Goal: Information Seeking & Learning: Learn about a topic

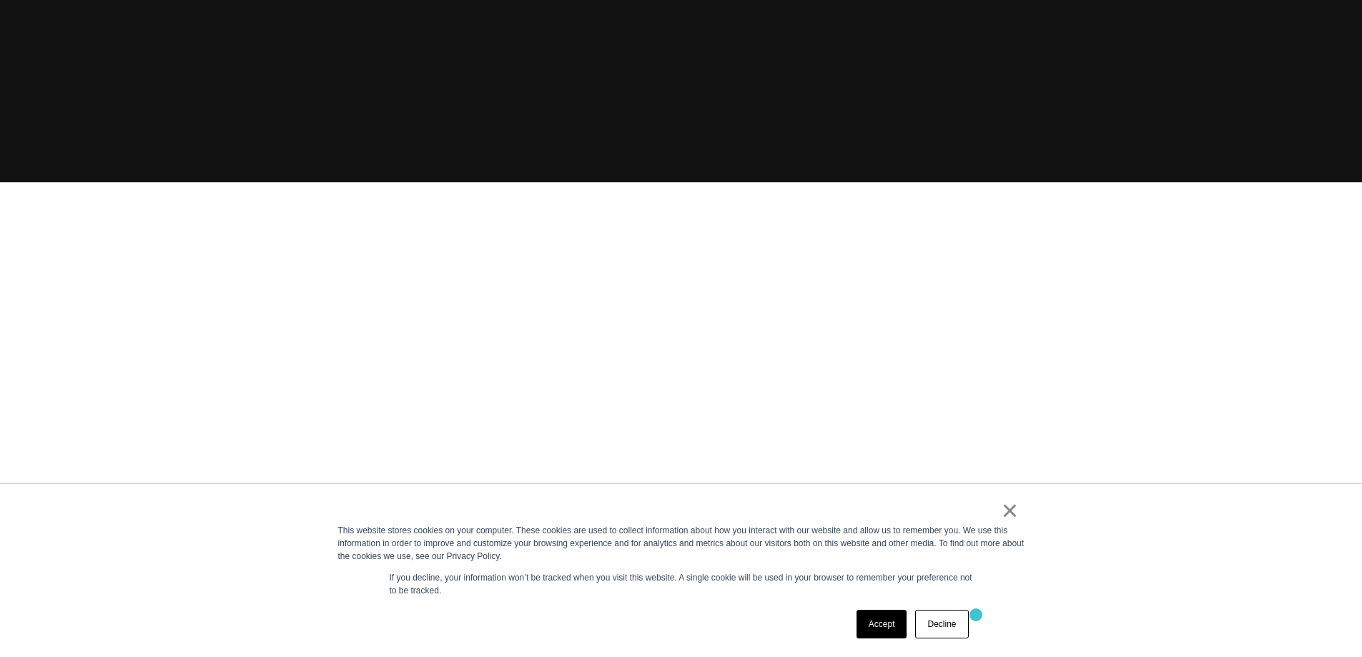
scroll to position [501, 0]
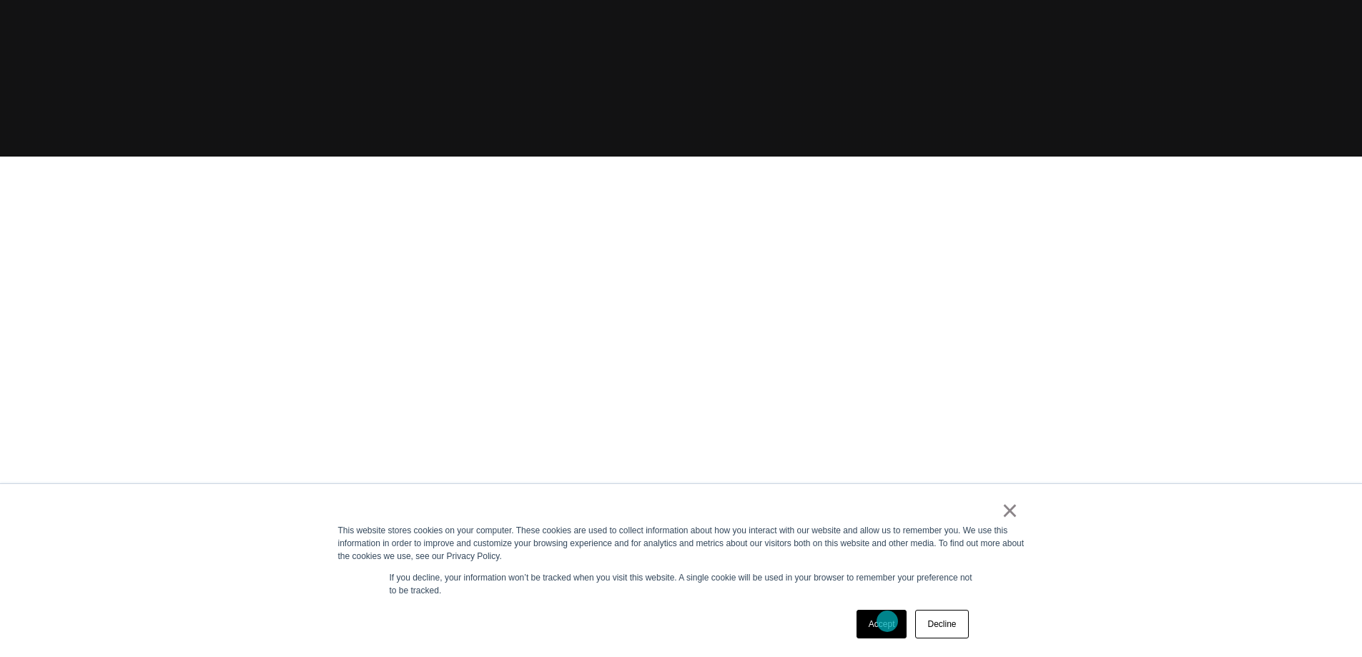
click at [888, 621] on link "Accept" at bounding box center [882, 624] width 51 height 29
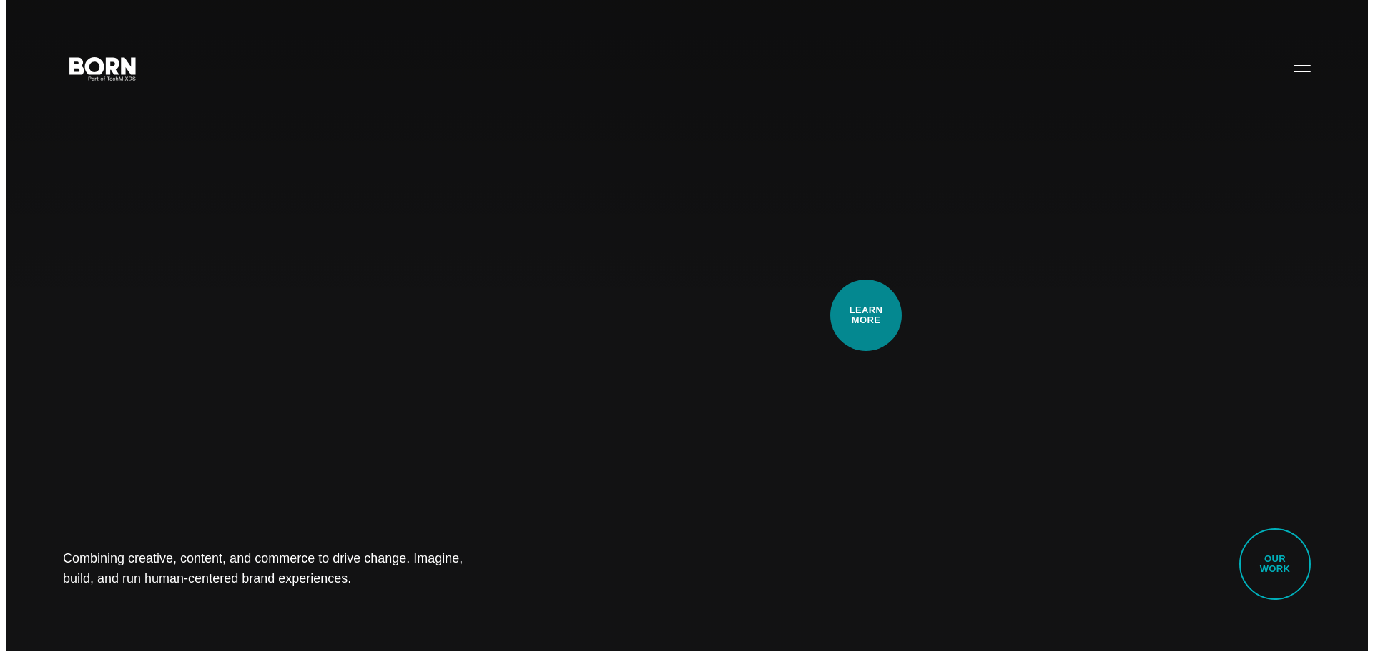
scroll to position [0, 0]
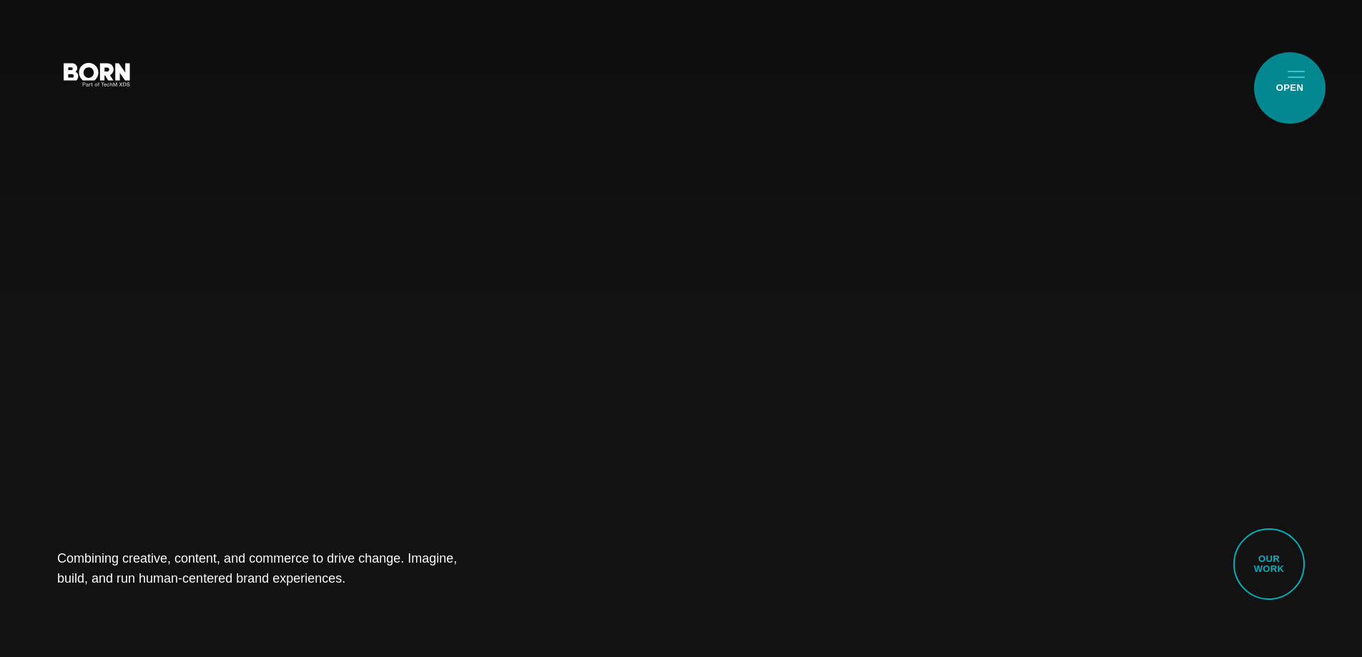
click at [1290, 88] on button "Primary Menu" at bounding box center [1296, 74] width 34 height 30
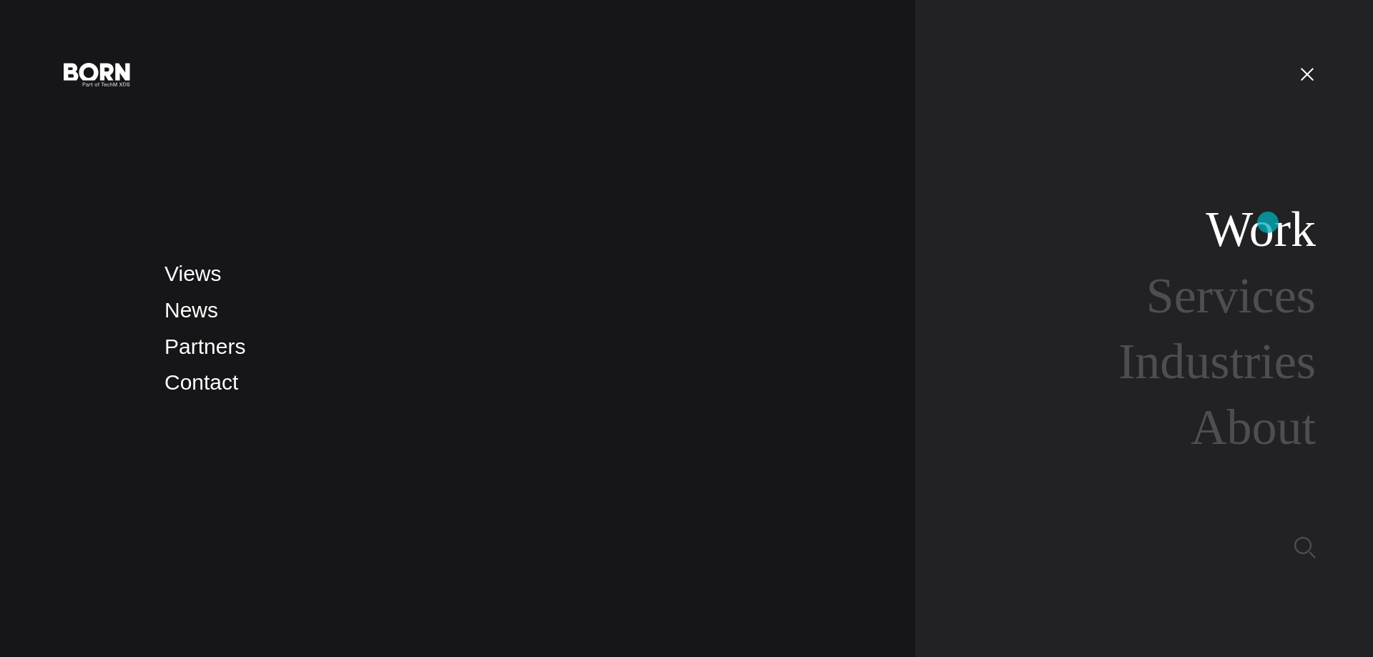
click at [1285, 215] on link "Work" at bounding box center [1261, 229] width 110 height 55
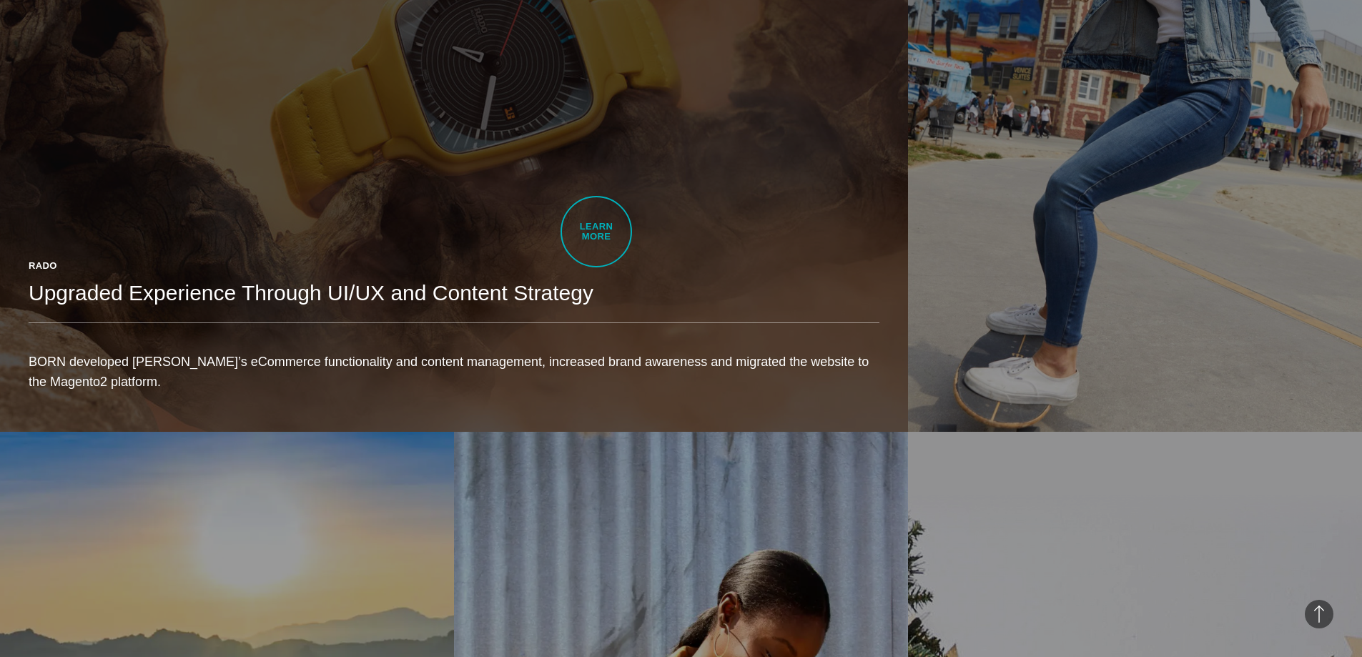
scroll to position [1073, 0]
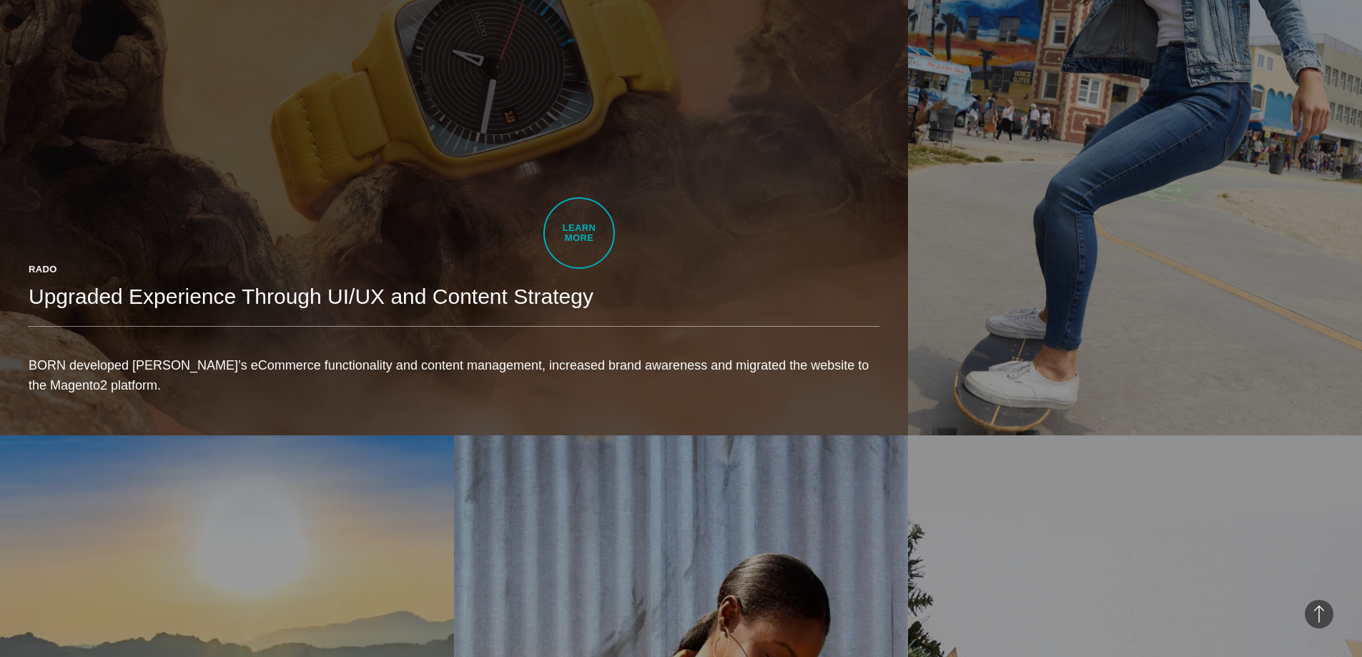
click at [579, 233] on link "Rado Upgraded Experience Through UI/UX and Content Strategy BORN developed Rado…" at bounding box center [454, 77] width 908 height 715
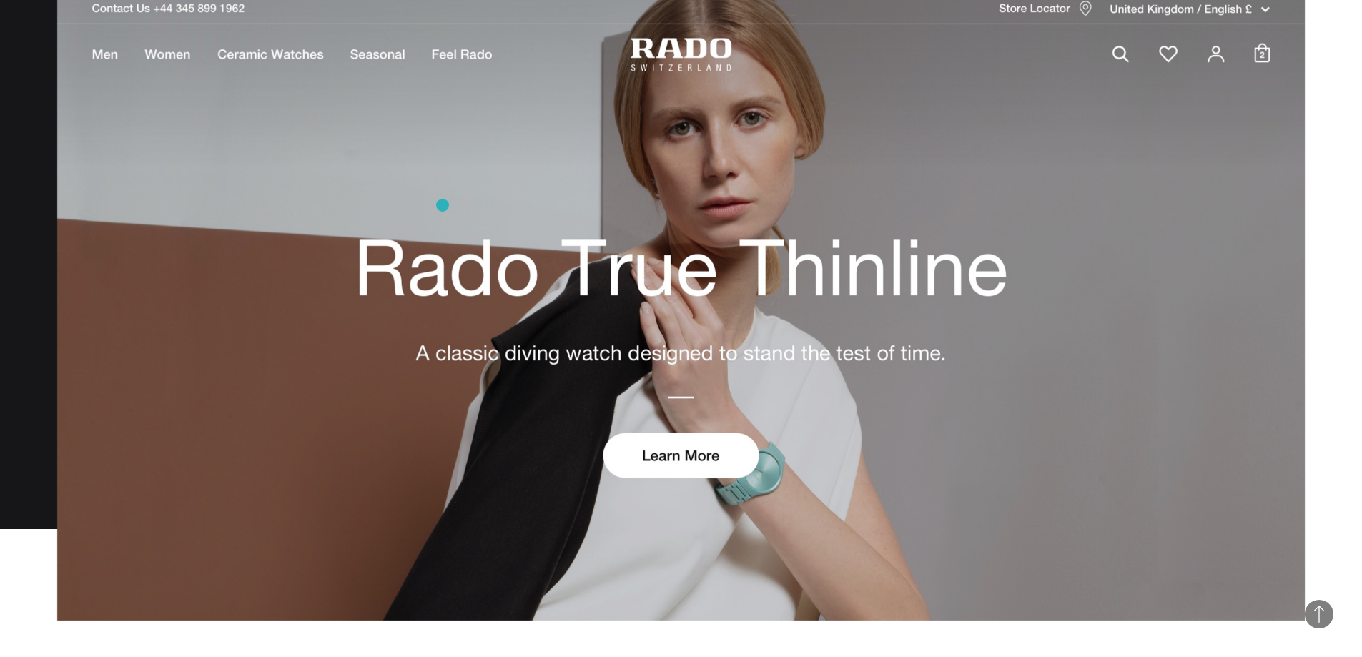
scroll to position [1788, 0]
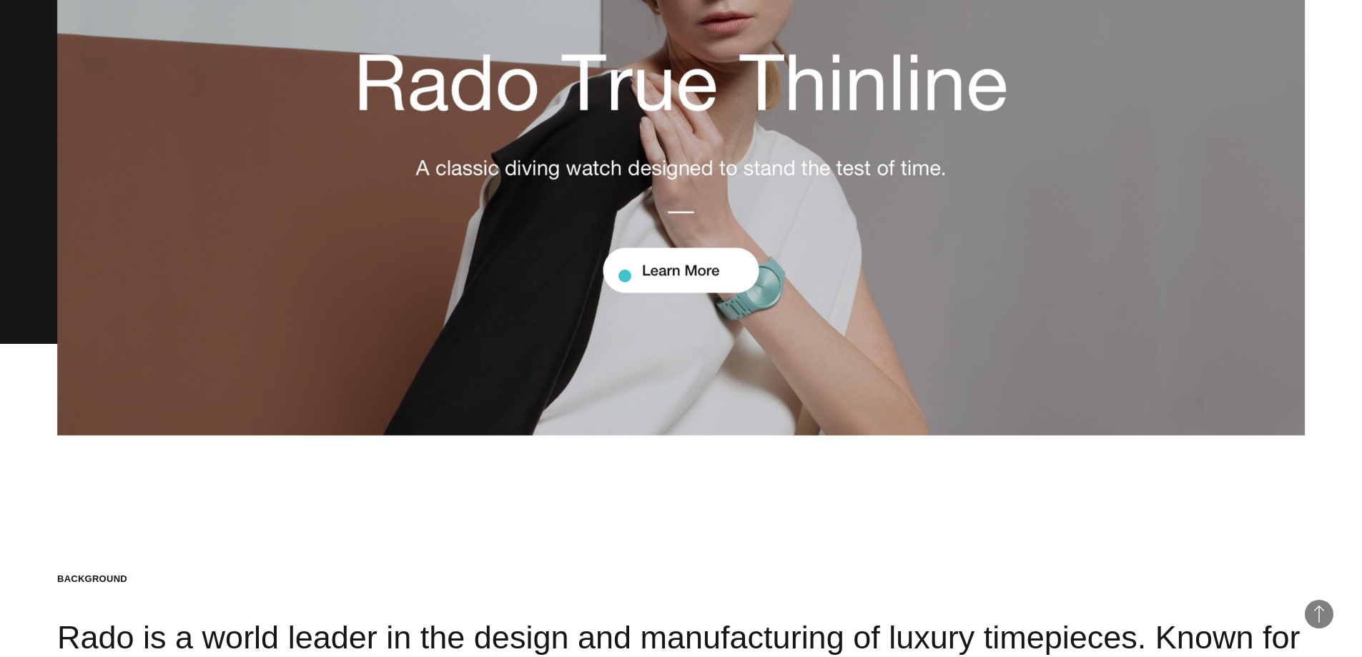
drag, startPoint x: 649, startPoint y: 275, endPoint x: 625, endPoint y: 276, distance: 24.3
click at [625, 276] on img at bounding box center [681, 121] width 1248 height 629
click at [673, 288] on img at bounding box center [681, 121] width 1248 height 629
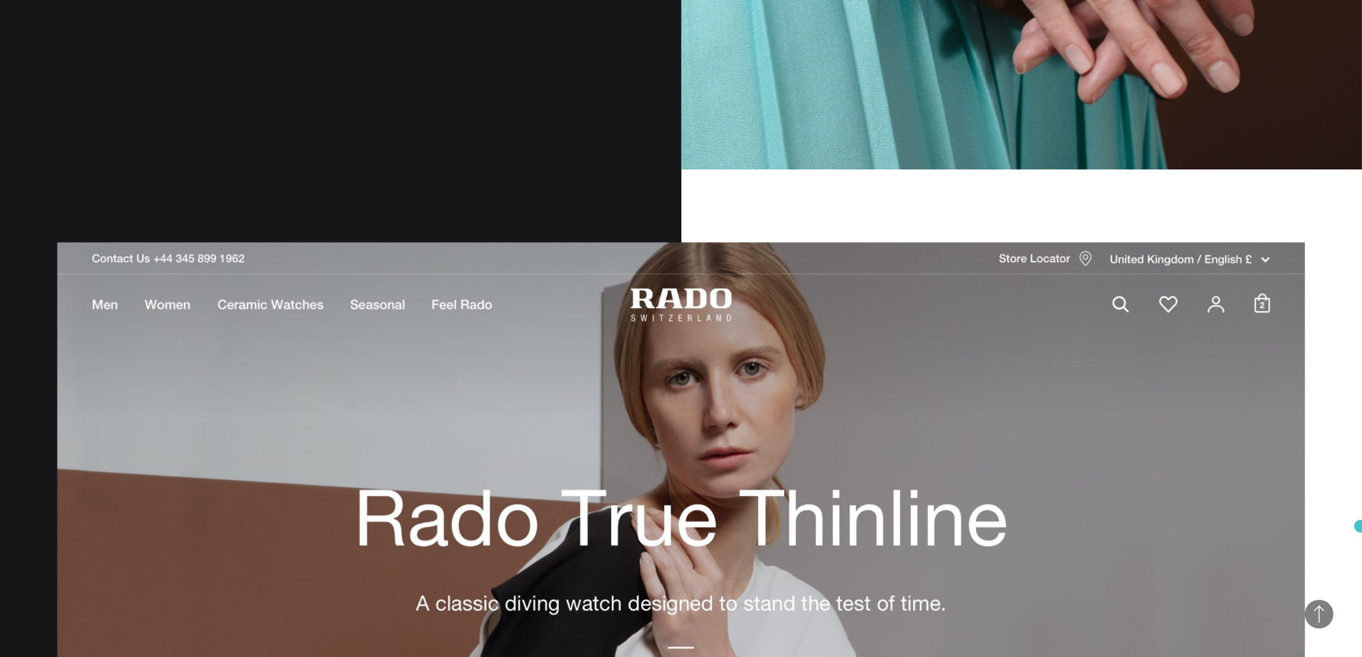
scroll to position [0, 0]
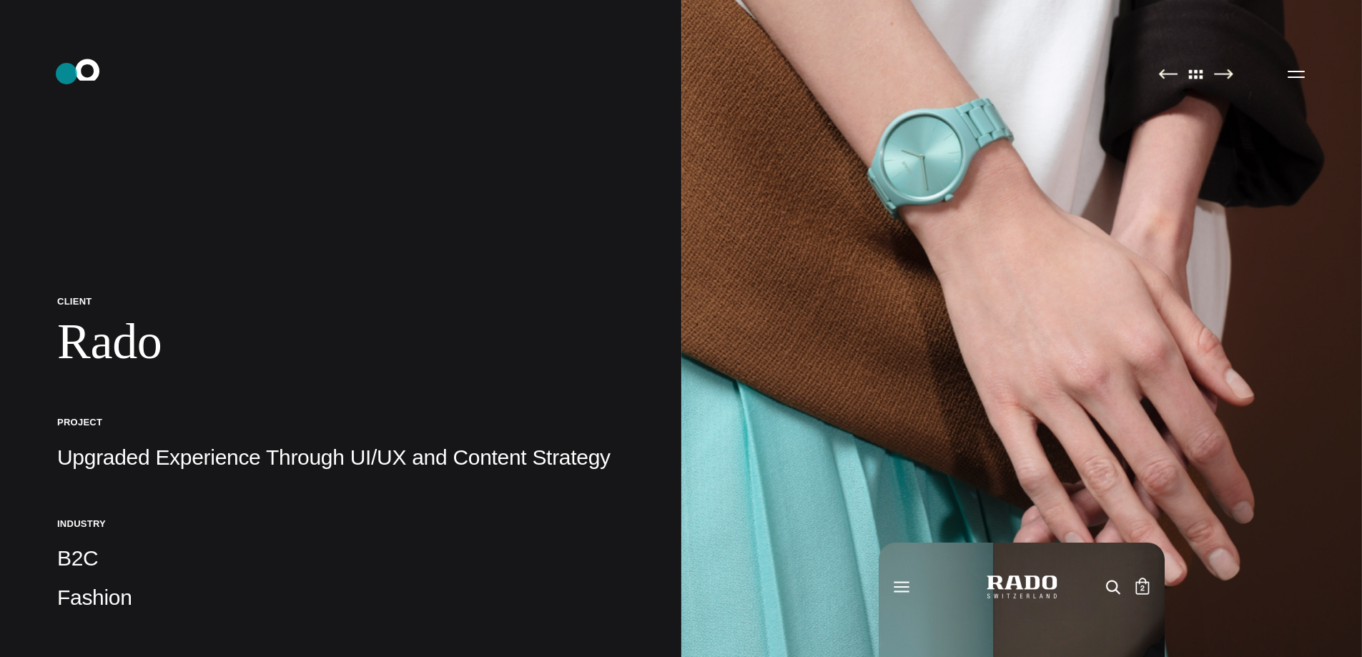
click at [67, 74] on icon ".st0{display:none;} .st1{display:inline;} .st2{font-family:'HelveticaNeue-Mediu…" at bounding box center [97, 73] width 92 height 37
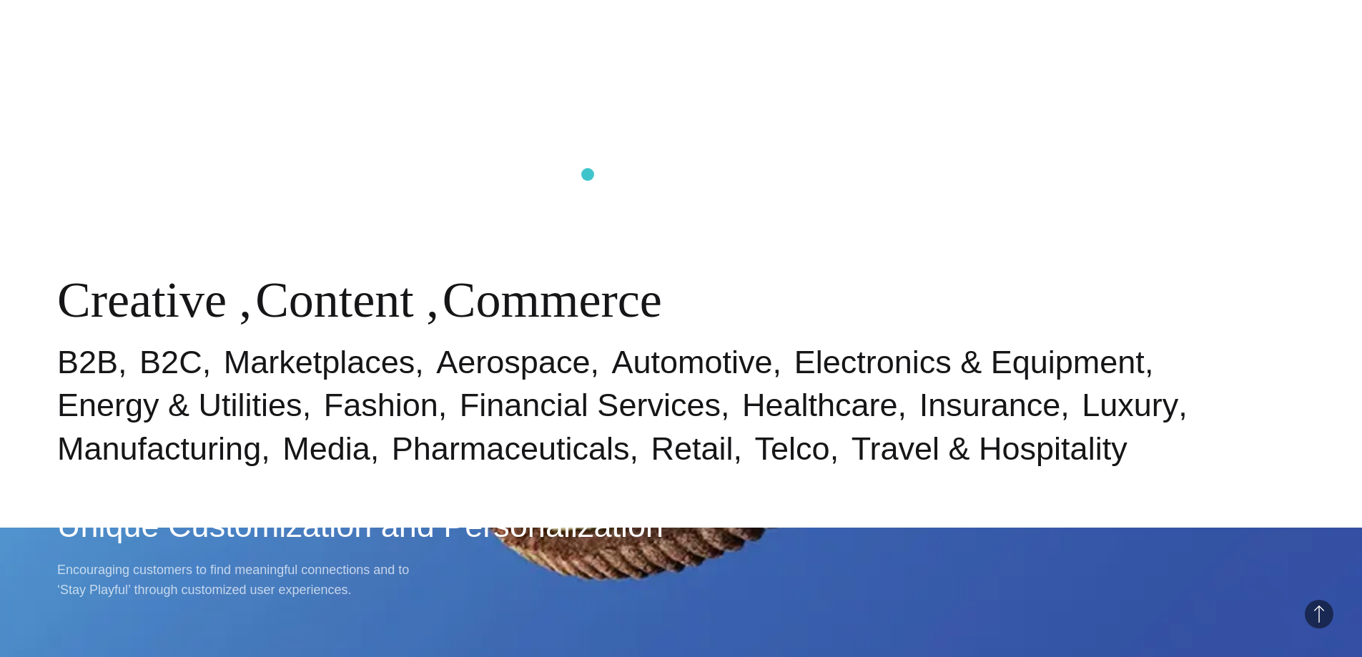
scroll to position [858, 0]
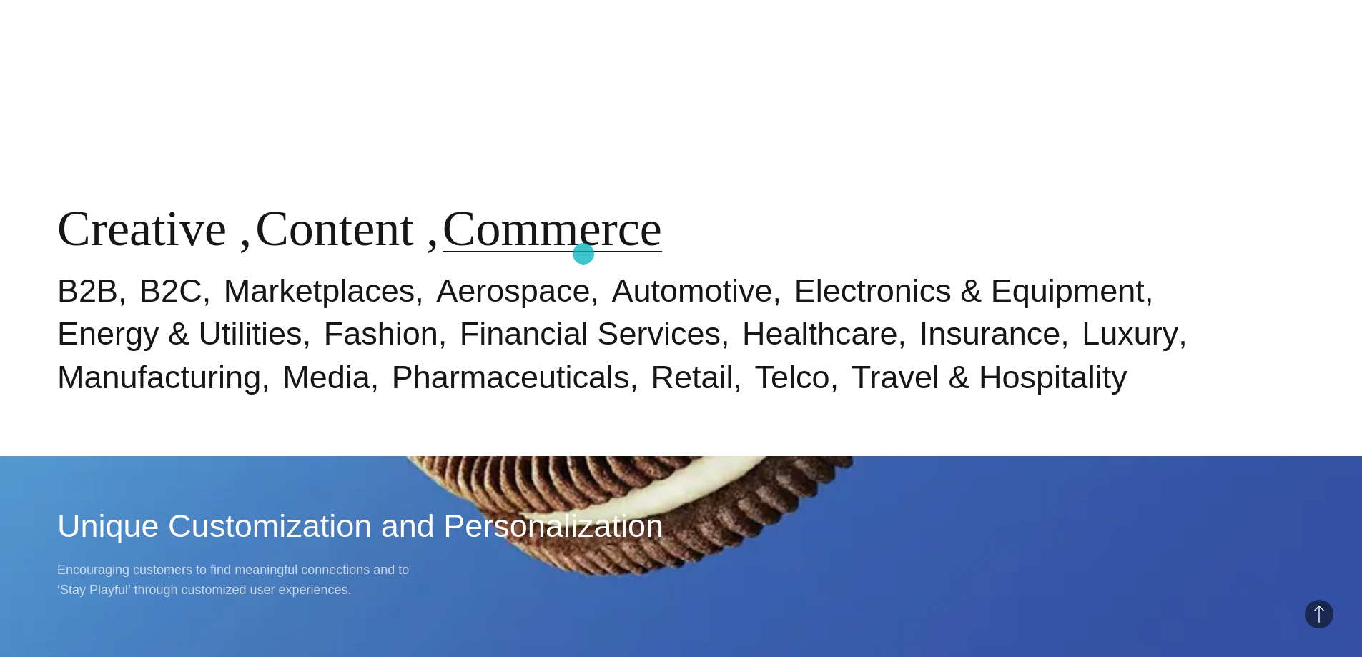
click at [584, 254] on link "Commerce" at bounding box center [553, 228] width 220 height 55
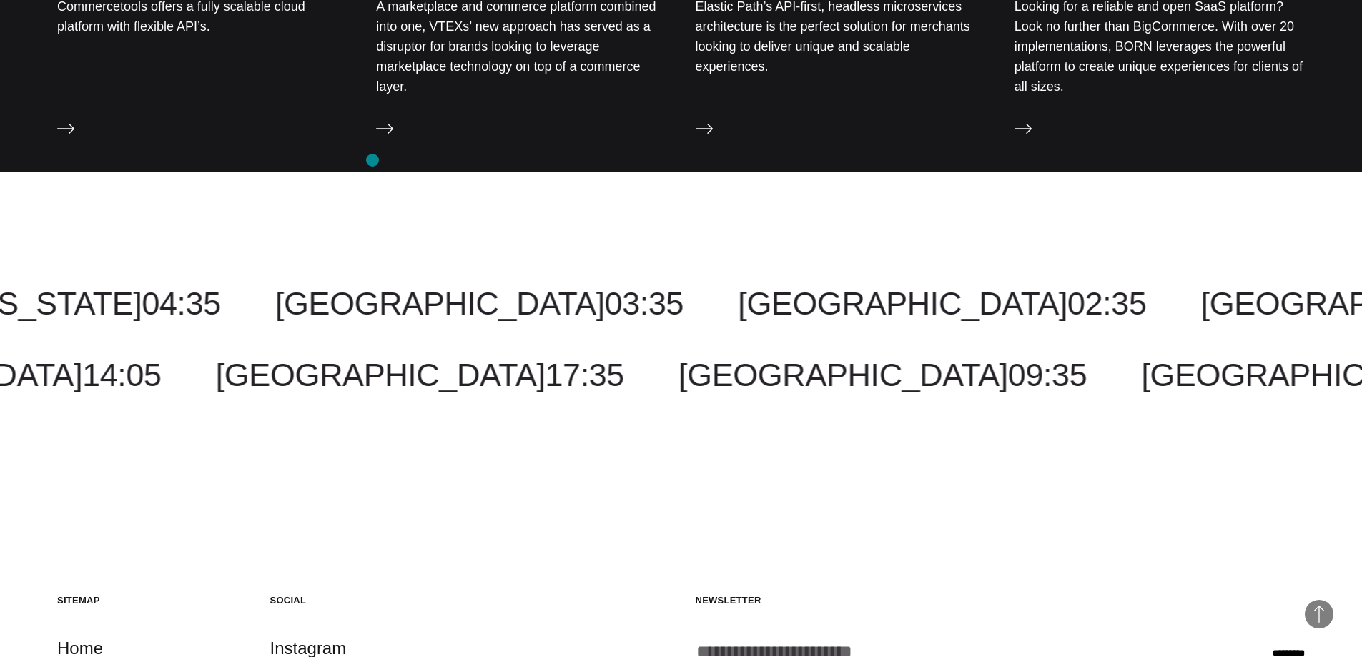
scroll to position [2060, 0]
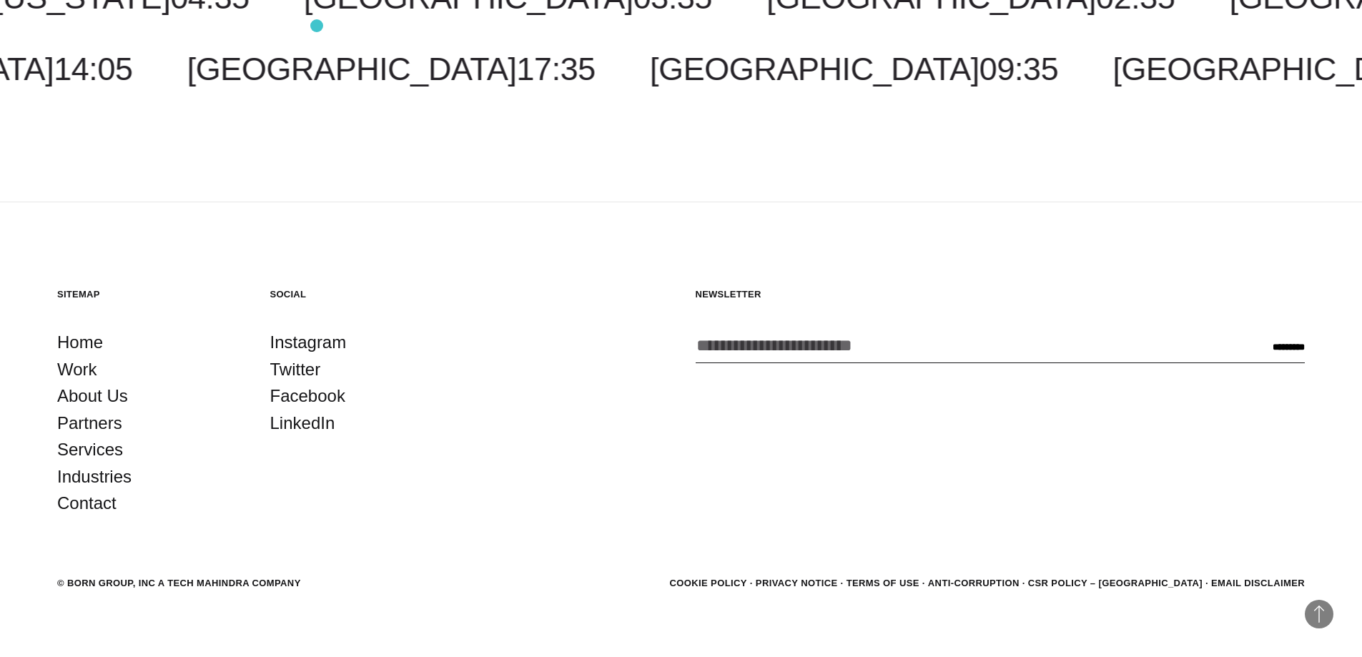
drag, startPoint x: 858, startPoint y: 59, endPoint x: 317, endPoint y: 26, distance: 542.4
click at [317, 26] on div "[GEOGRAPHIC_DATA] 02:35 Malaysia 16:35 [US_STATE] 04:35 [GEOGRAPHIC_DATA] 04:35…" at bounding box center [681, 34] width 1362 height 110
